Goal: Task Accomplishment & Management: Manage account settings

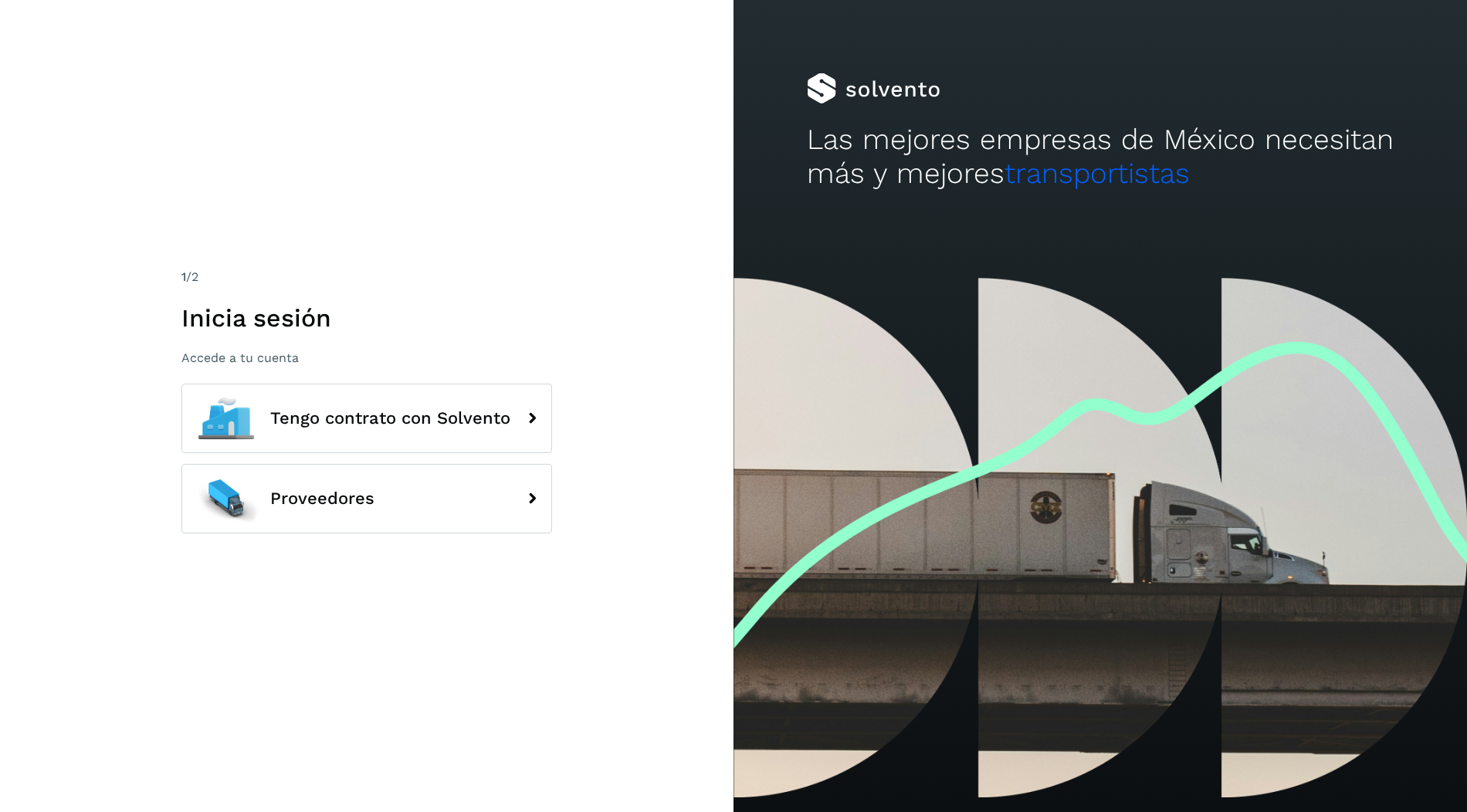
click at [521, 459] on div "Tengo contrato con Solvento Proveedores" at bounding box center [367, 464] width 371 height 161
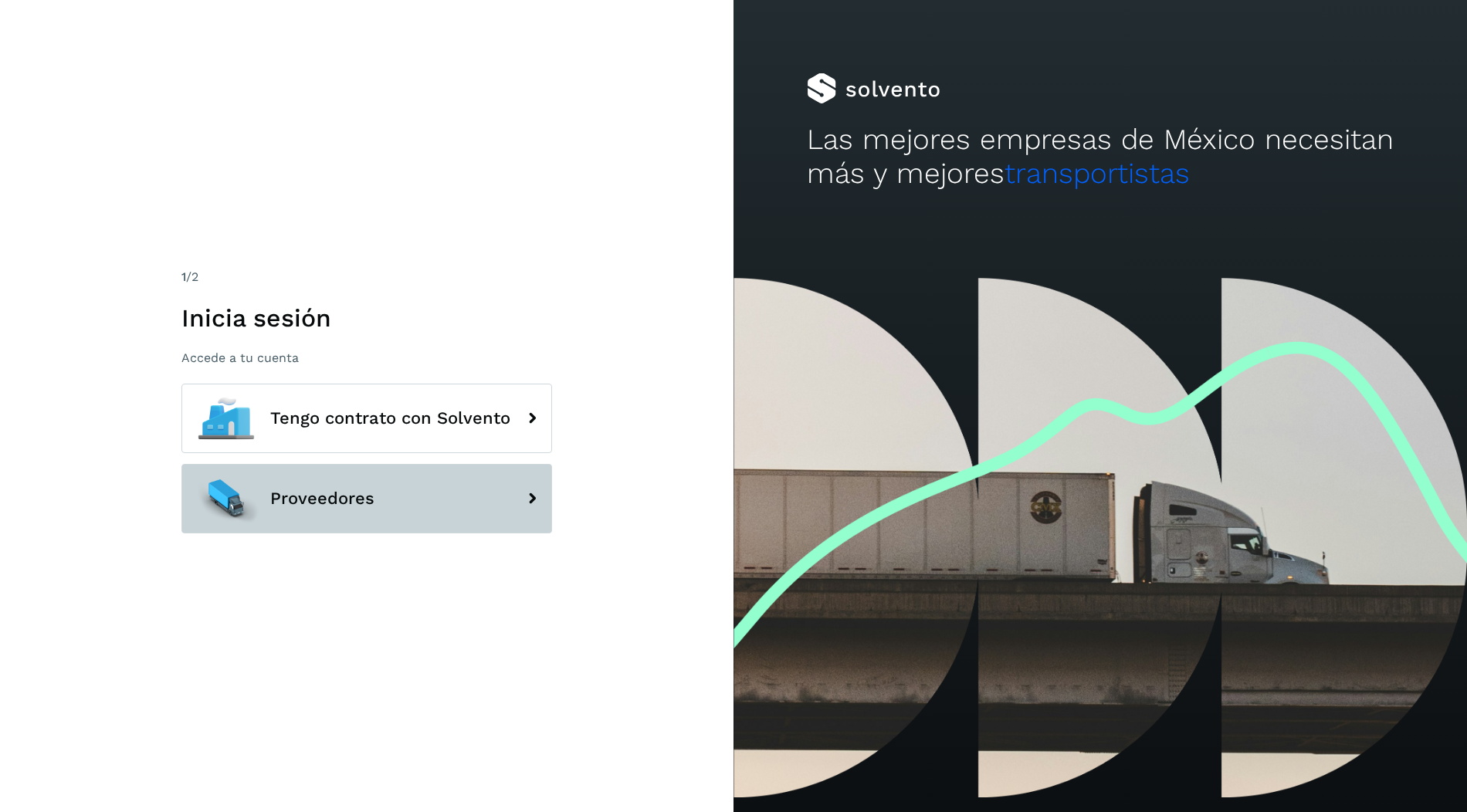
click at [523, 476] on button "Proveedores" at bounding box center [367, 499] width 371 height 69
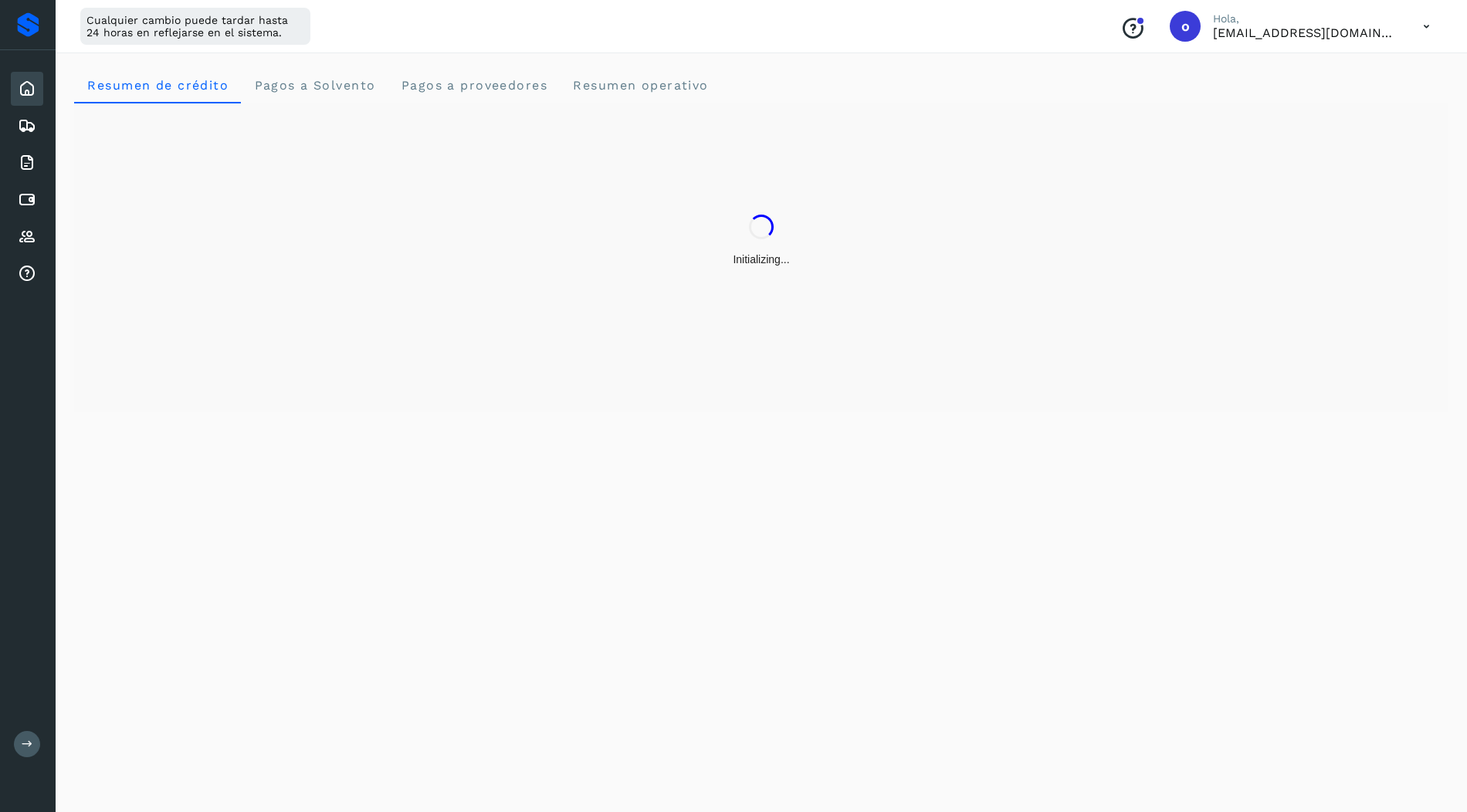
click at [1398, 21] on p "Hola," at bounding box center [1305, 19] width 185 height 13
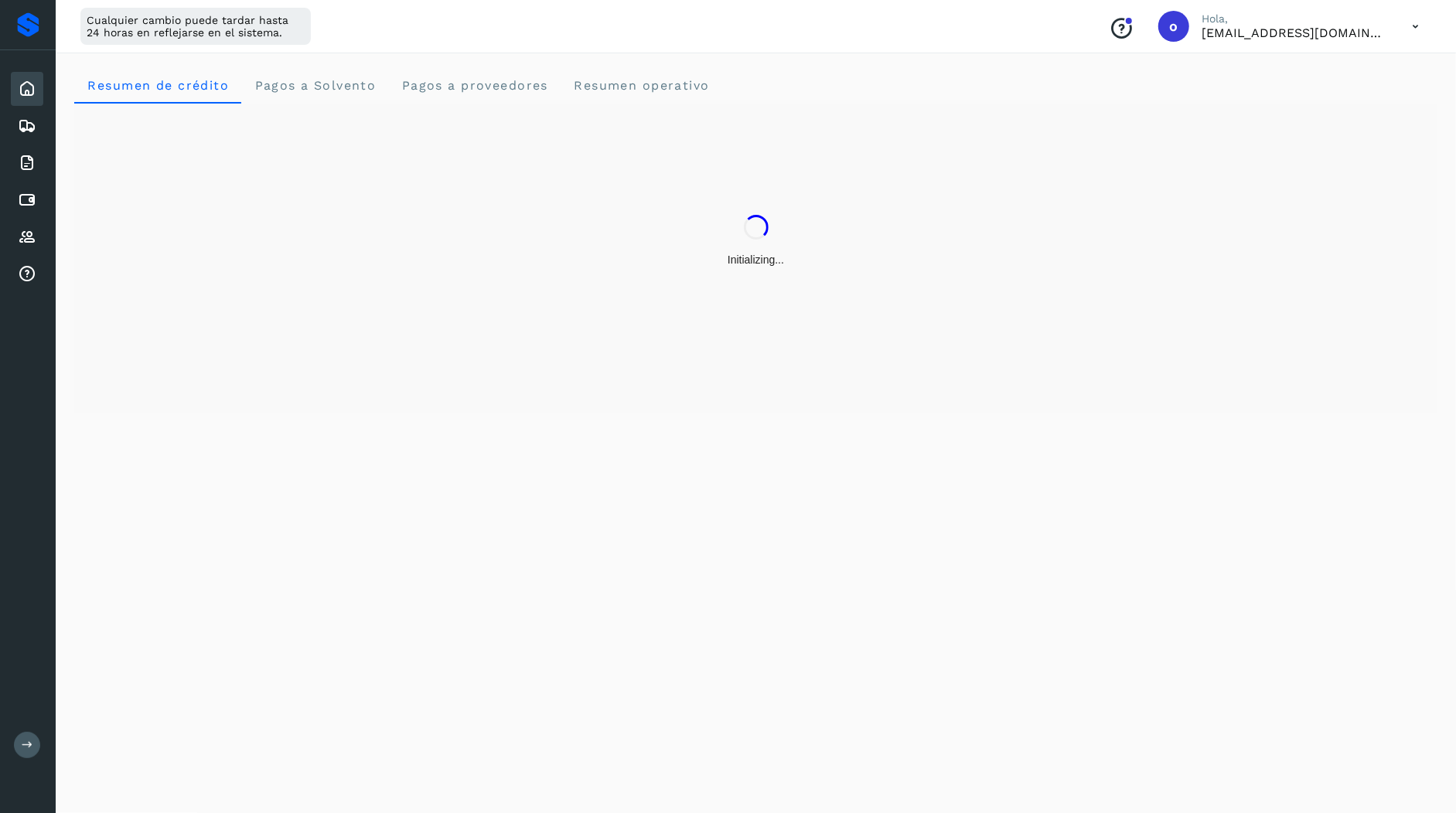
click at [1425, 29] on icon at bounding box center [1415, 27] width 32 height 32
click at [1328, 101] on div "Cerrar sesión" at bounding box center [1338, 100] width 184 height 29
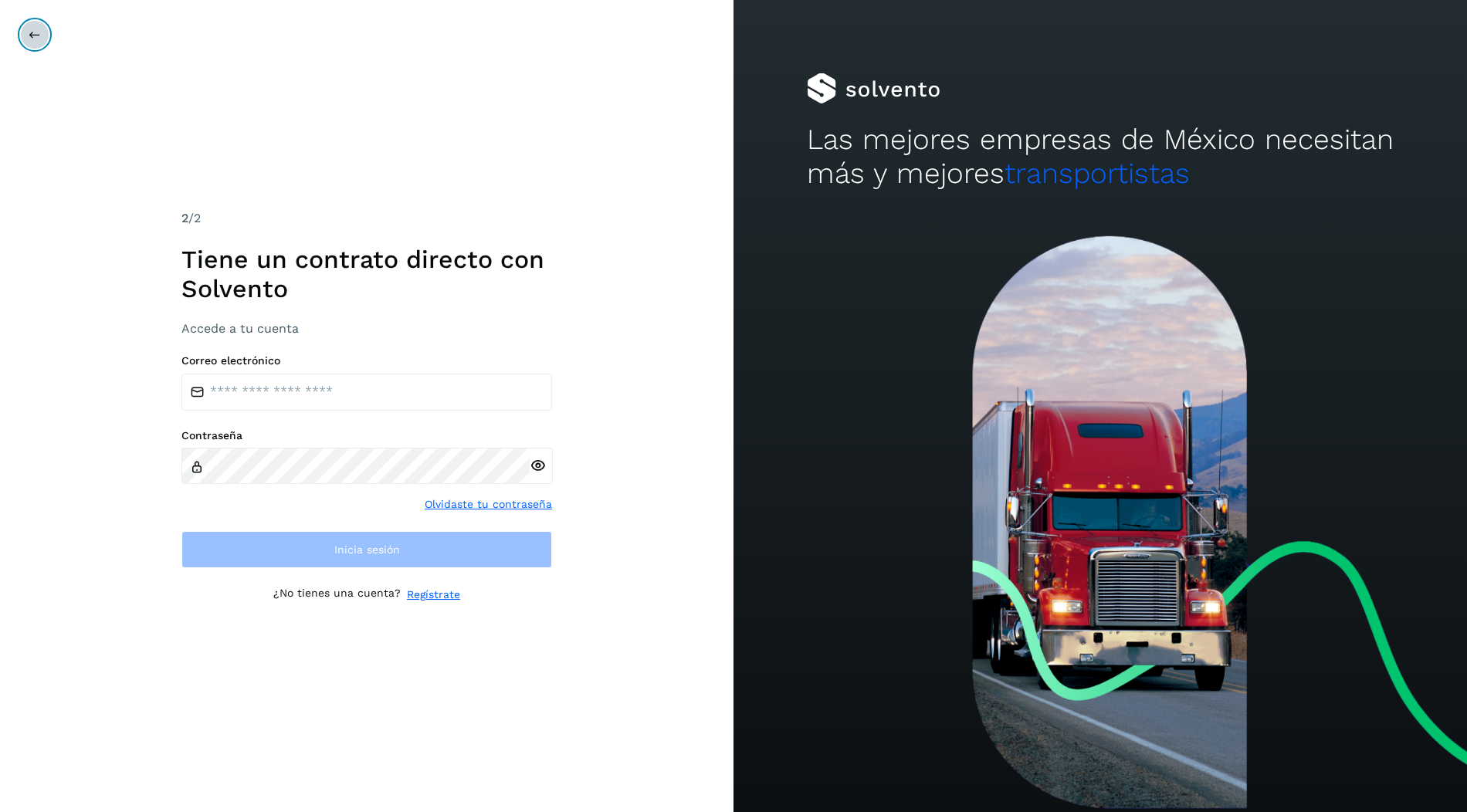
click at [33, 22] on button at bounding box center [35, 35] width 29 height 29
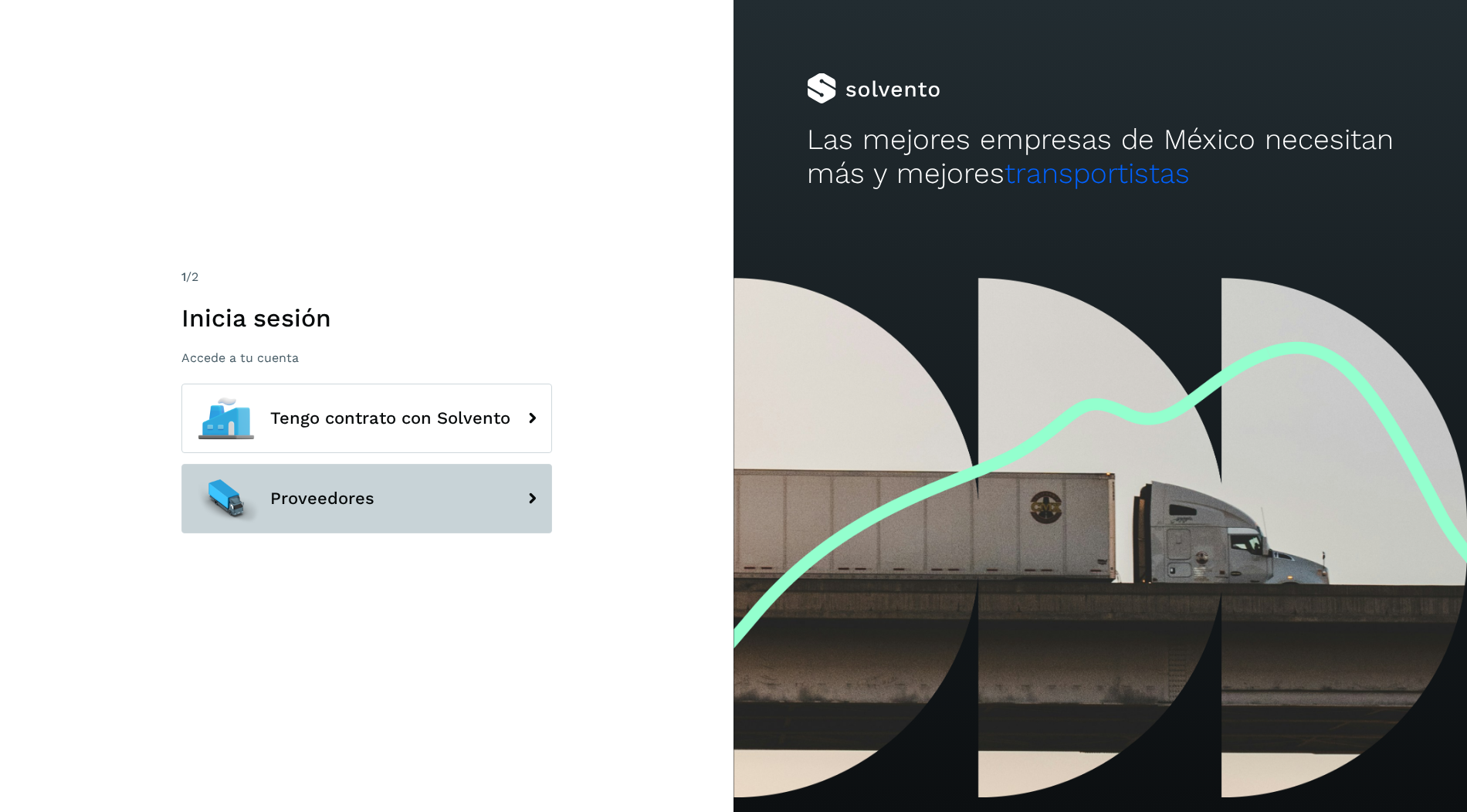
click at [444, 495] on button "Proveedores" at bounding box center [367, 499] width 371 height 69
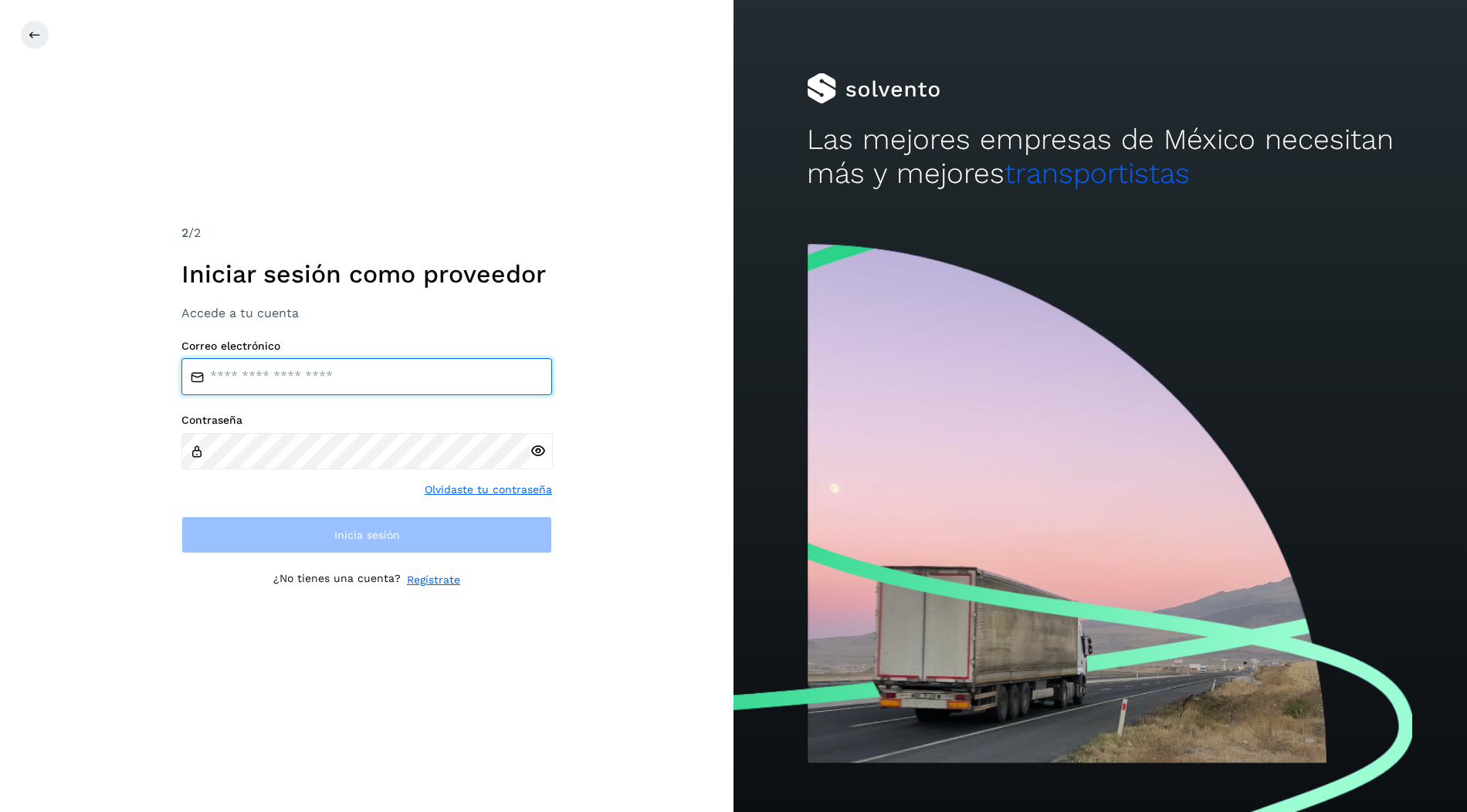
click at [392, 367] on input "email" at bounding box center [367, 376] width 371 height 37
type input "**********"
